Goal: Information Seeking & Learning: Learn about a topic

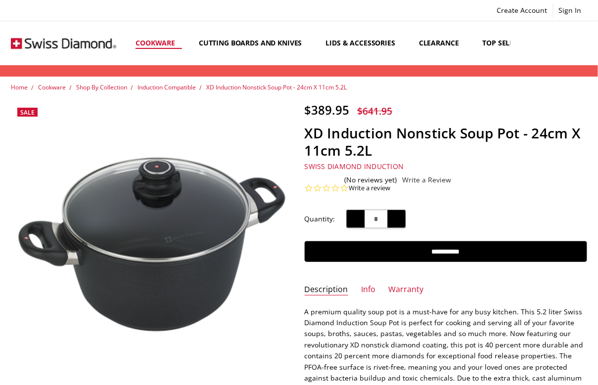
click at [162, 43] on link "Cookware" at bounding box center [158, 43] width 63 height 44
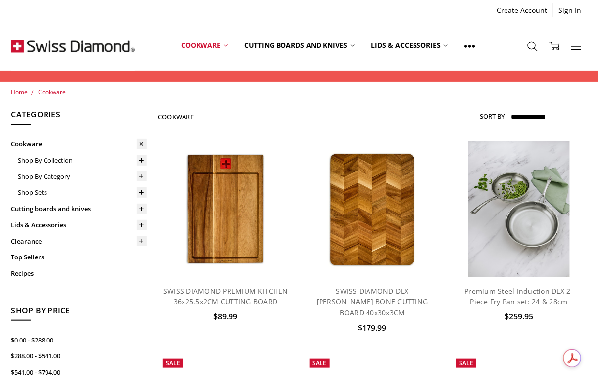
click at [380, 123] on div "**********" at bounding box center [372, 116] width 429 height 17
click at [532, 45] on icon at bounding box center [532, 46] width 11 height 11
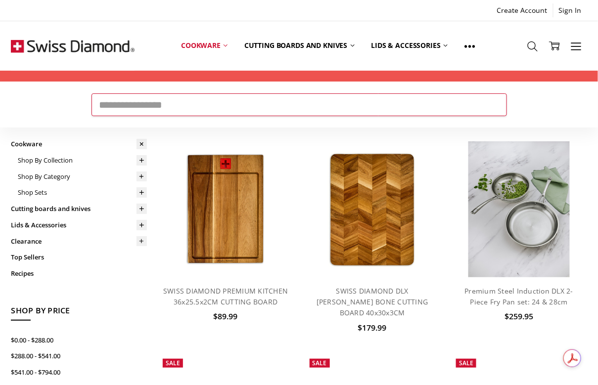
click at [222, 105] on input "Search" at bounding box center [300, 104] width 416 height 23
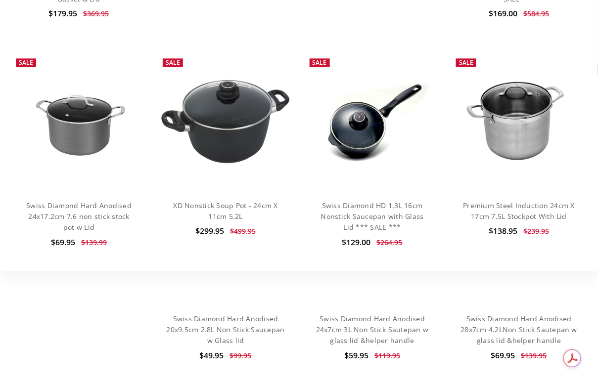
scroll to position [594, 0]
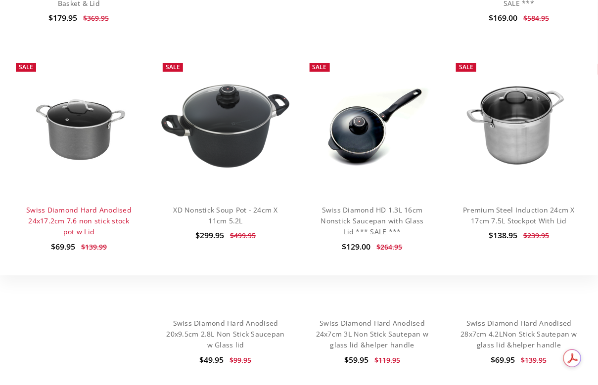
type input "*********"
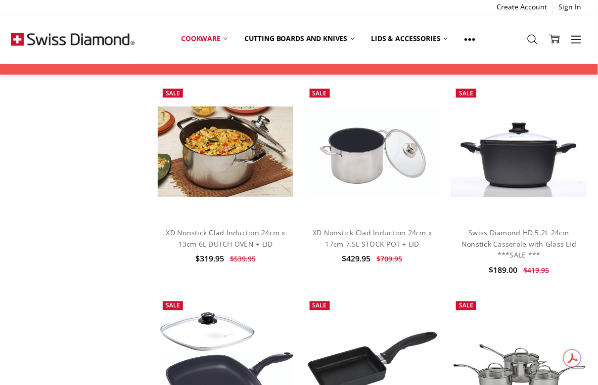
scroll to position [3364, 0]
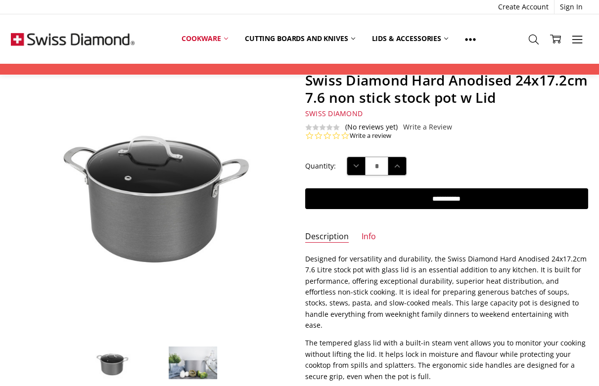
scroll to position [5, 0]
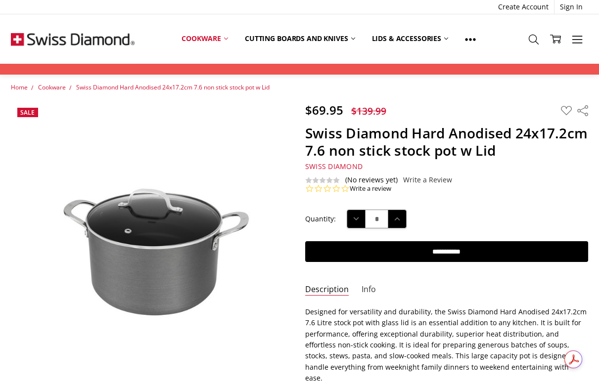
click at [364, 288] on link "Info" at bounding box center [369, 289] width 14 height 11
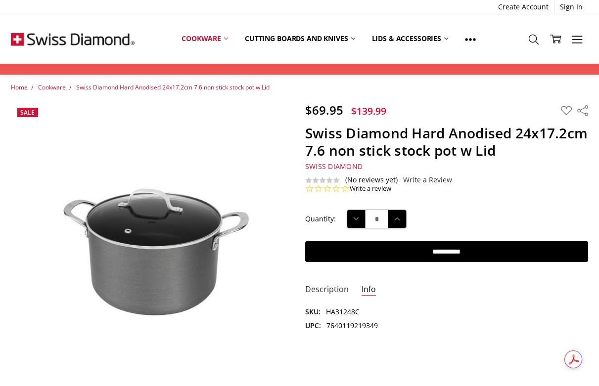
click at [332, 290] on link "Description" at bounding box center [327, 289] width 44 height 11
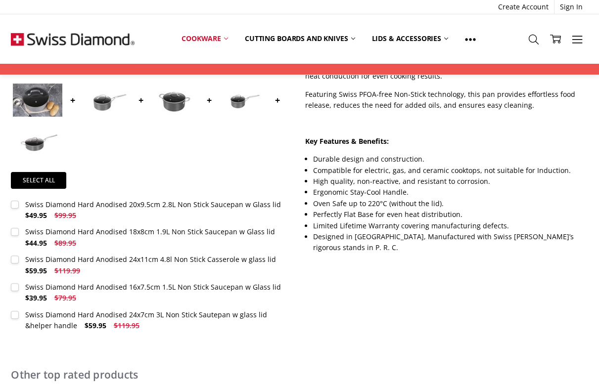
scroll to position [445, 0]
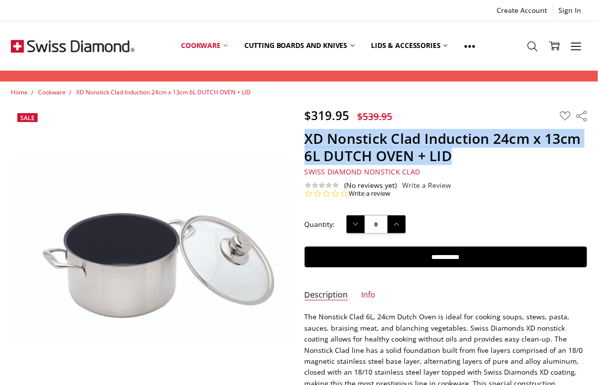
drag, startPoint x: 307, startPoint y: 138, endPoint x: 461, endPoint y: 151, distance: 154.4
click at [461, 151] on h1 "XD Nonstick Clad Induction 24cm x 13cm 6L DUTCH OVEN + LID" at bounding box center [446, 147] width 282 height 35
copy h1 "XD Nonstick Clad Induction 24cm x 13cm 6L DUTCH OVEN + LID"
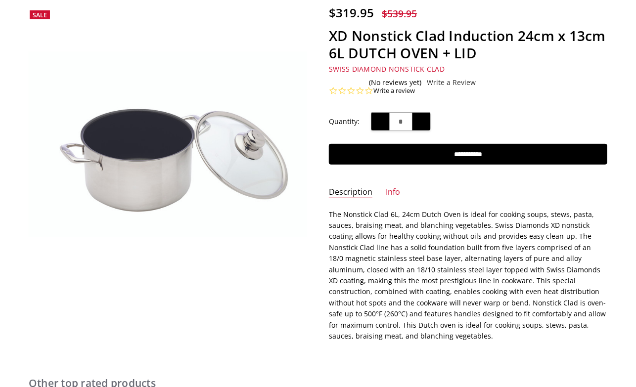
scroll to position [99, 0]
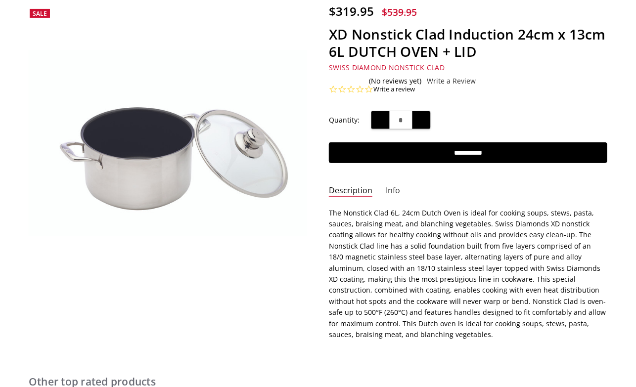
click at [394, 188] on link "Info" at bounding box center [393, 191] width 14 height 11
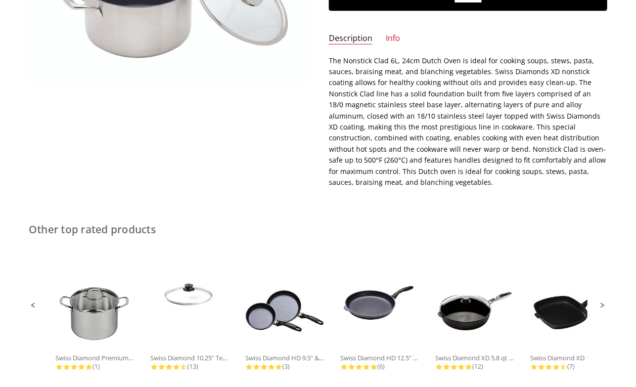
scroll to position [156, 0]
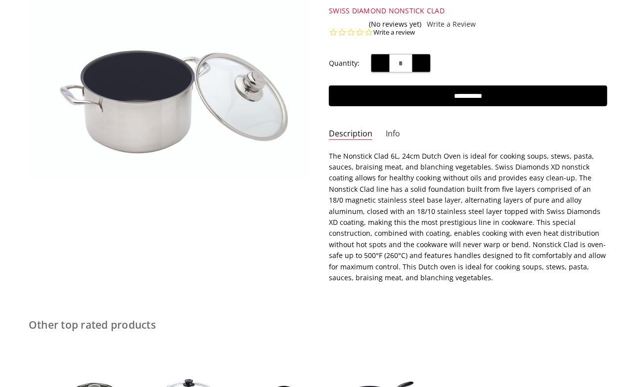
click at [391, 131] on link "Info" at bounding box center [393, 134] width 14 height 11
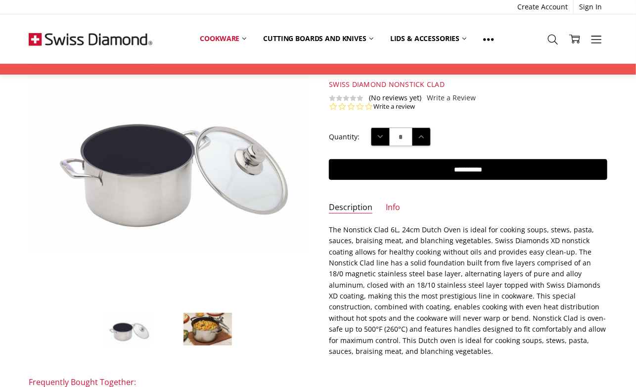
scroll to position [0, 0]
